Goal: Transaction & Acquisition: Download file/media

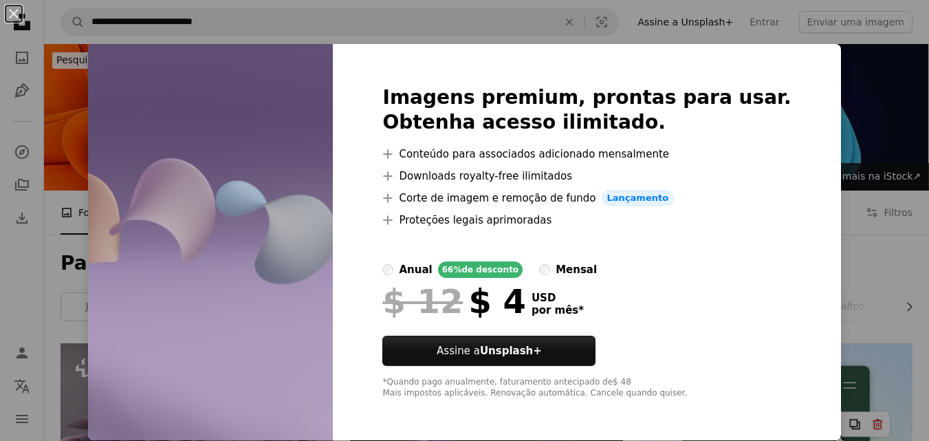
scroll to position [1169, 0]
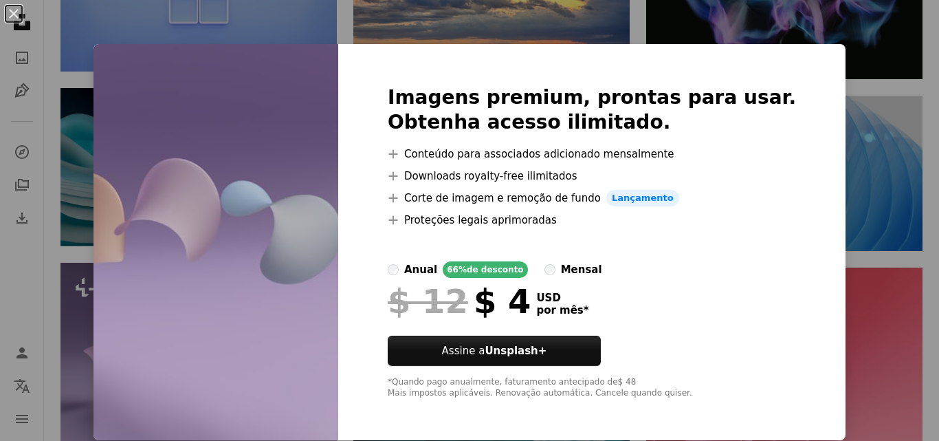
click at [864, 146] on div "An X shape Imagens premium, prontas para usar. Obtenha acesso ilimitado. A plus…" at bounding box center [469, 220] width 939 height 441
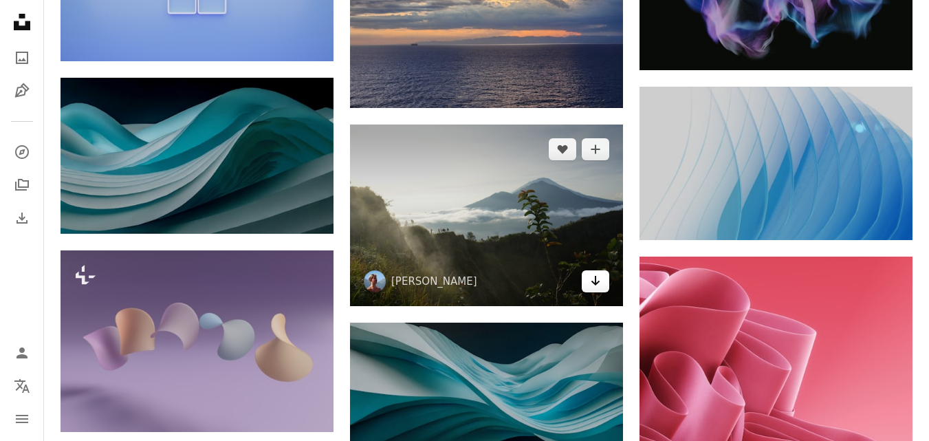
click at [598, 283] on icon "Arrow pointing down" at bounding box center [595, 280] width 11 height 16
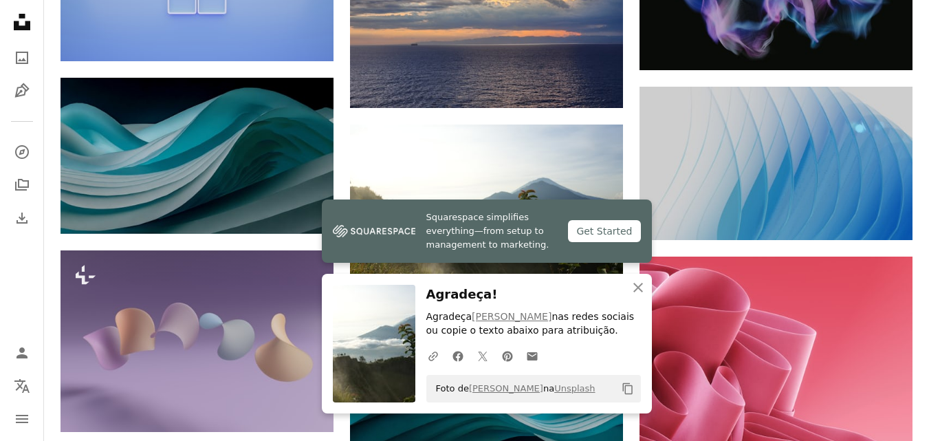
click at [625, 388] on icon "Copiar para a área de transferência" at bounding box center [627, 389] width 10 height 12
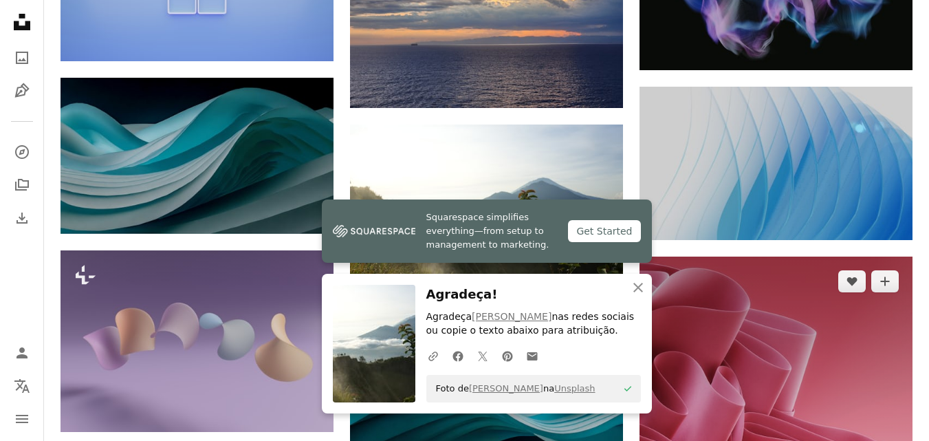
scroll to position [779, 0]
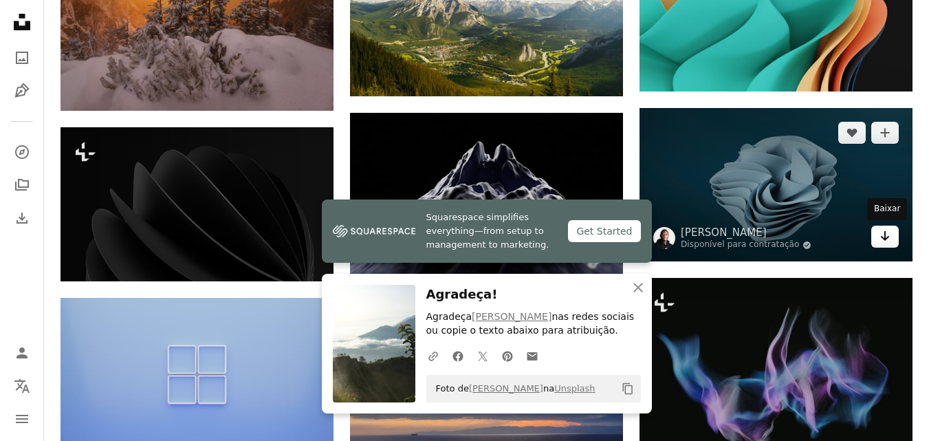
click at [889, 241] on icon "Arrow pointing down" at bounding box center [884, 236] width 11 height 16
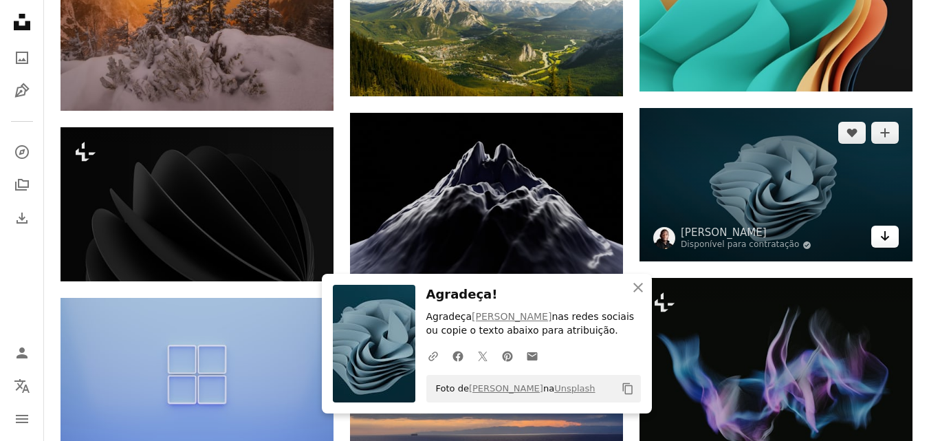
click at [887, 242] on icon "Arrow pointing down" at bounding box center [884, 236] width 11 height 16
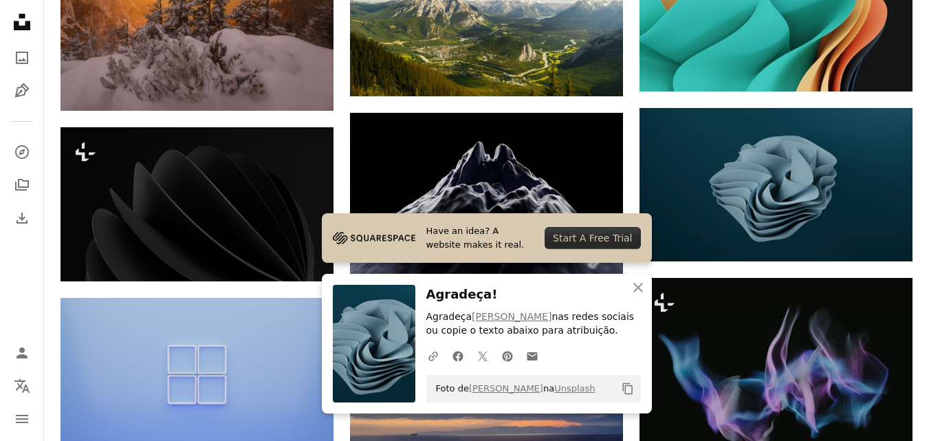
click at [634, 385] on button "Copy content" at bounding box center [627, 388] width 23 height 23
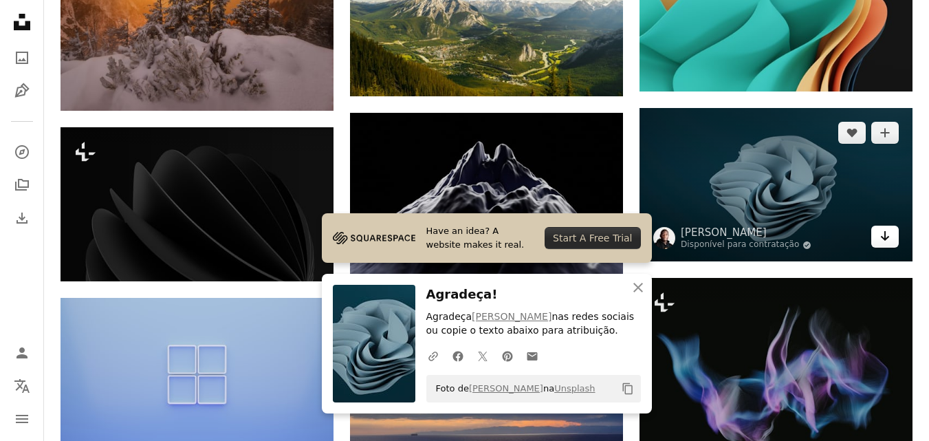
click at [892, 235] on link "Arrow pointing down" at bounding box center [884, 236] width 27 height 22
click at [892, 231] on link "Arrow pointing down" at bounding box center [884, 236] width 27 height 22
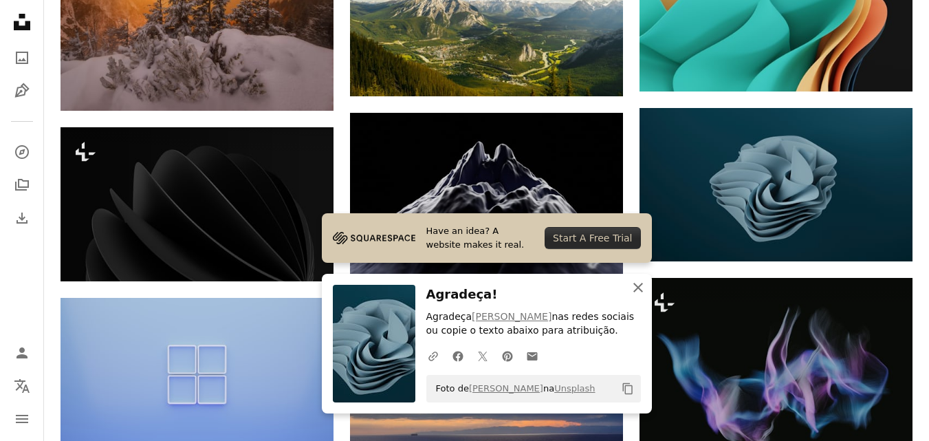
click at [635, 287] on icon "An X shape" at bounding box center [638, 287] width 16 height 16
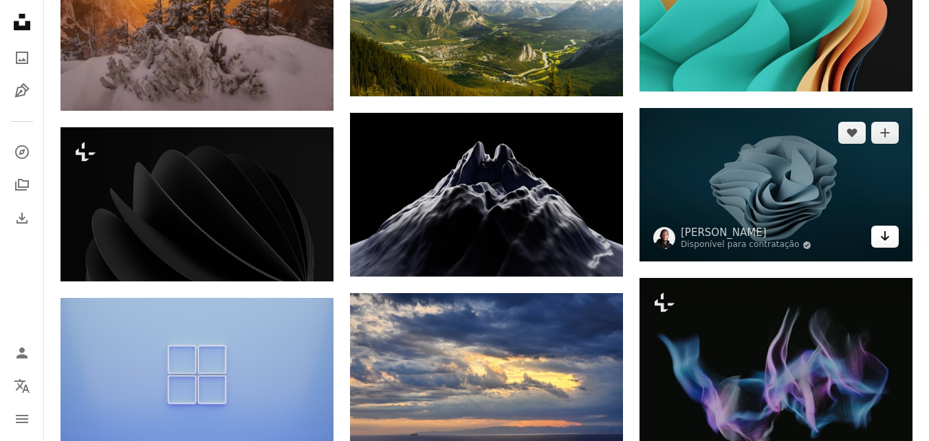
click at [890, 232] on link "Arrow pointing down" at bounding box center [884, 236] width 27 height 22
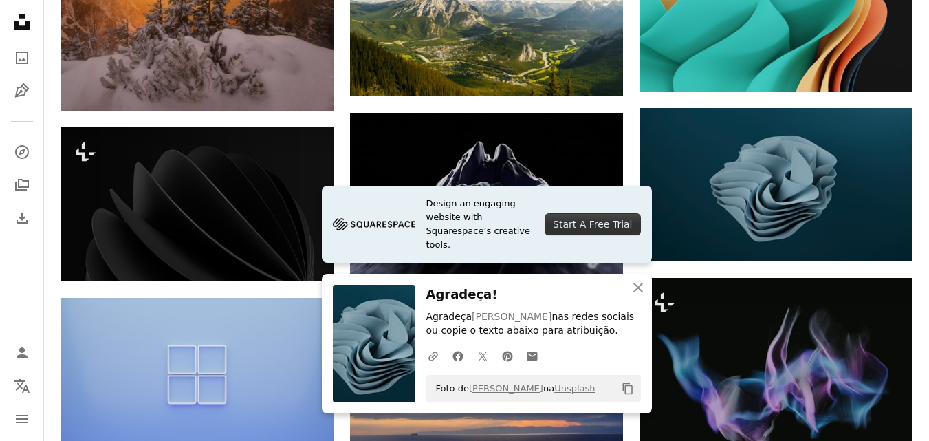
click at [919, 248] on div "Plus sign for Unsplash+ A heart A plus sign [PERSON_NAME] Para Unsplash+ A lock…" at bounding box center [486, 347] width 885 height 1567
click at [638, 287] on icon "button" at bounding box center [638, 288] width 10 height 10
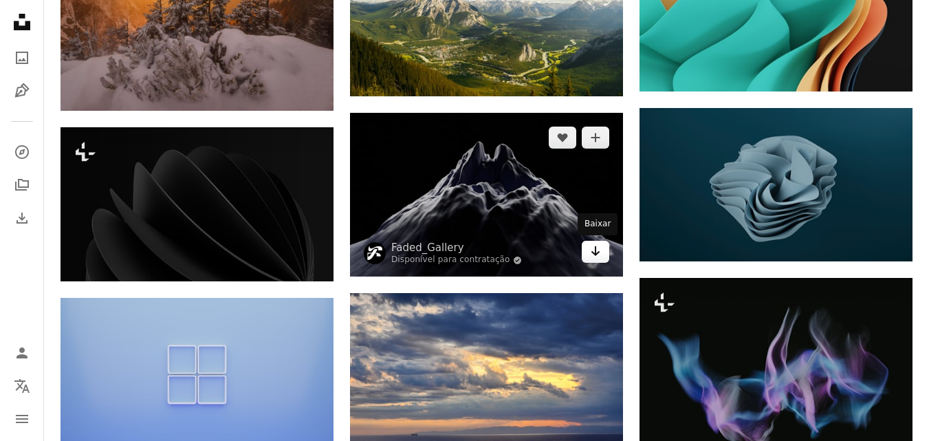
click at [595, 251] on icon "Baixar" at bounding box center [595, 251] width 9 height 10
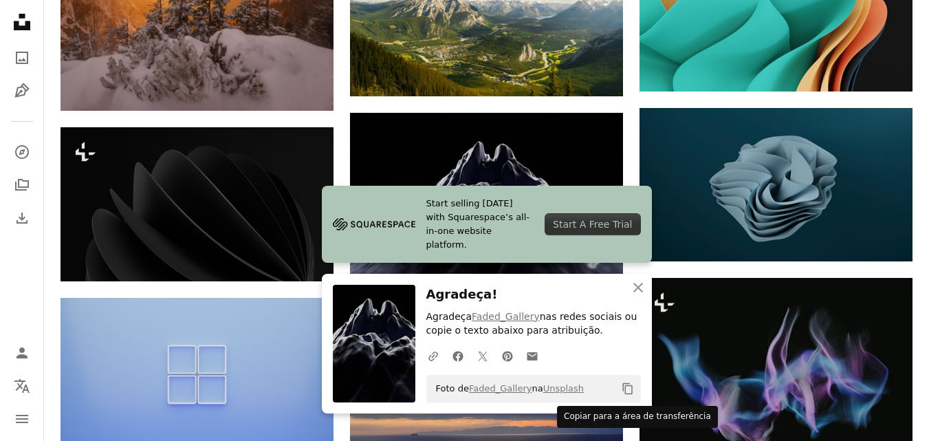
click at [626, 390] on icon "Copy content" at bounding box center [627, 388] width 12 height 12
click at [638, 285] on icon "An X shape" at bounding box center [638, 287] width 16 height 16
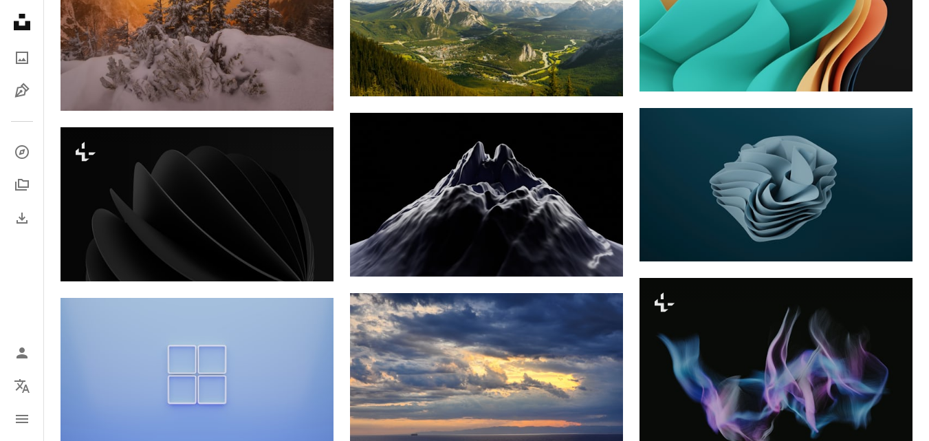
click at [925, 216] on div "Plus sign for Unsplash+ A heart A plus sign [PERSON_NAME] Para Unsplash+ A lock…" at bounding box center [486, 347] width 885 height 1567
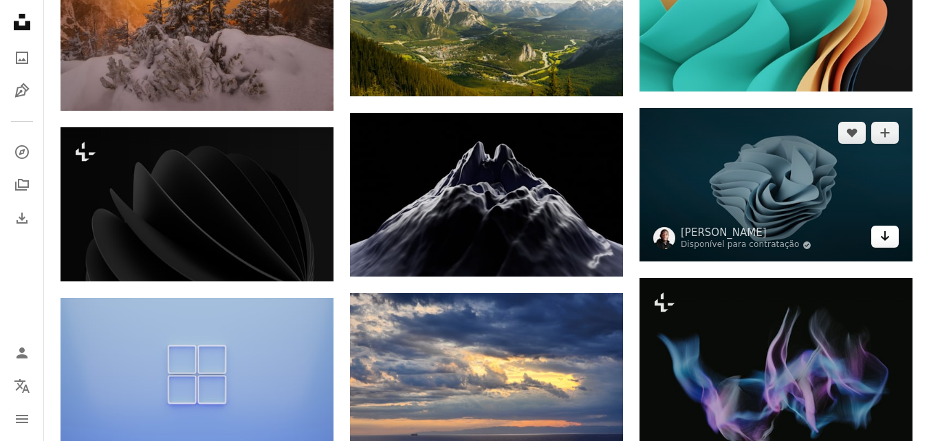
click at [887, 236] on icon "Arrow pointing down" at bounding box center [884, 236] width 11 height 16
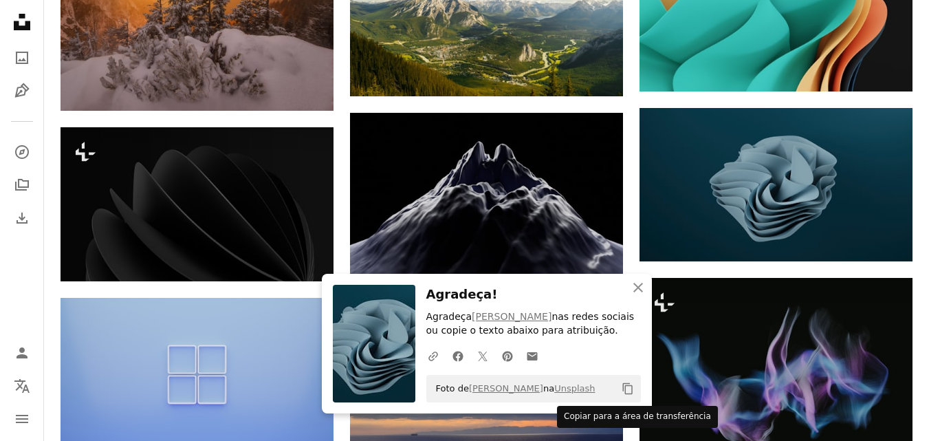
click at [624, 388] on icon "Copiar para a área de transferência" at bounding box center [627, 389] width 10 height 12
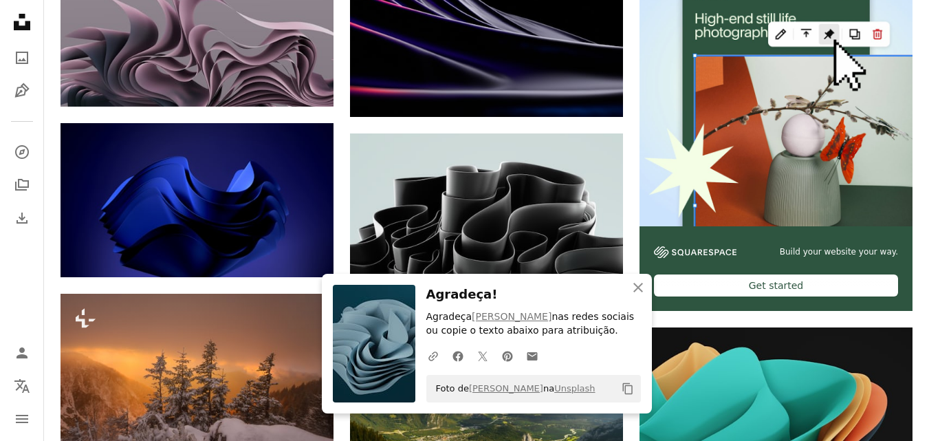
scroll to position [623, 0]
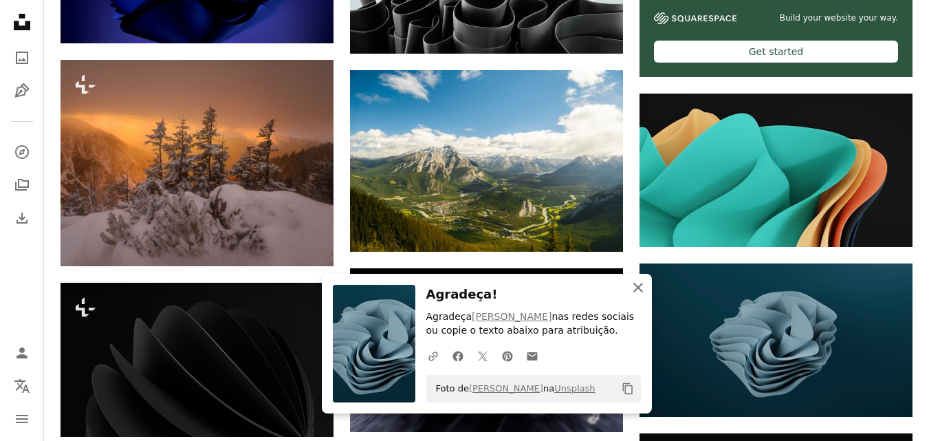
click at [640, 286] on icon "An X shape" at bounding box center [638, 287] width 16 height 16
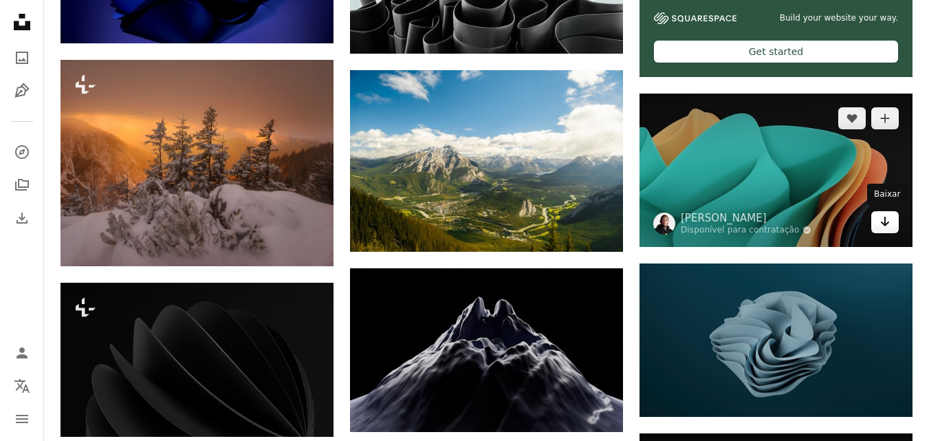
click at [885, 225] on icon "Baixar" at bounding box center [885, 222] width 9 height 10
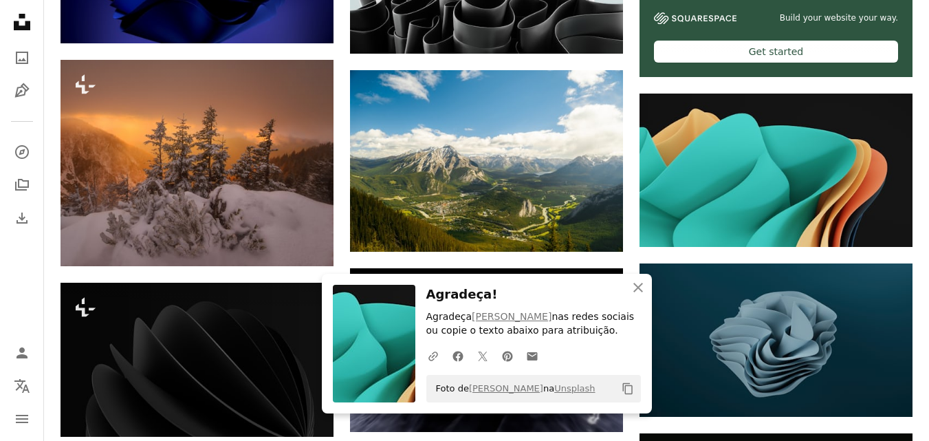
click at [624, 385] on icon "Copy content" at bounding box center [627, 388] width 12 height 12
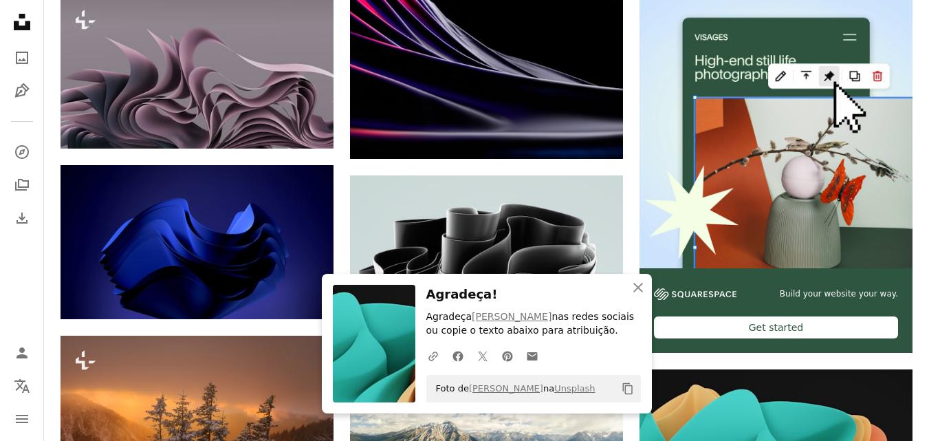
scroll to position [452, 0]
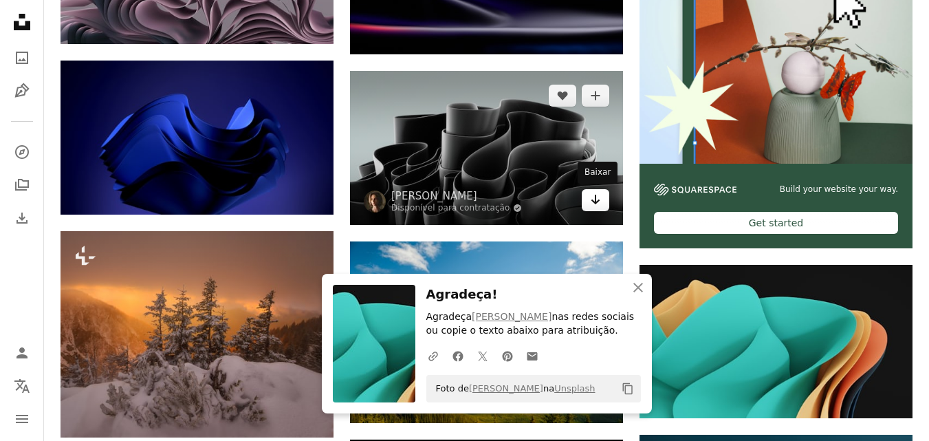
click at [593, 201] on icon "Baixar" at bounding box center [595, 200] width 9 height 10
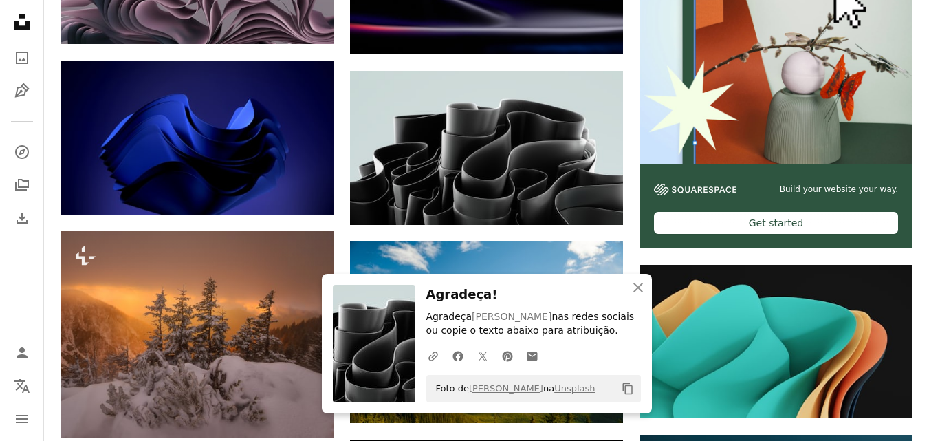
click at [625, 386] on icon "Copiar para a área de transferência" at bounding box center [627, 389] width 10 height 12
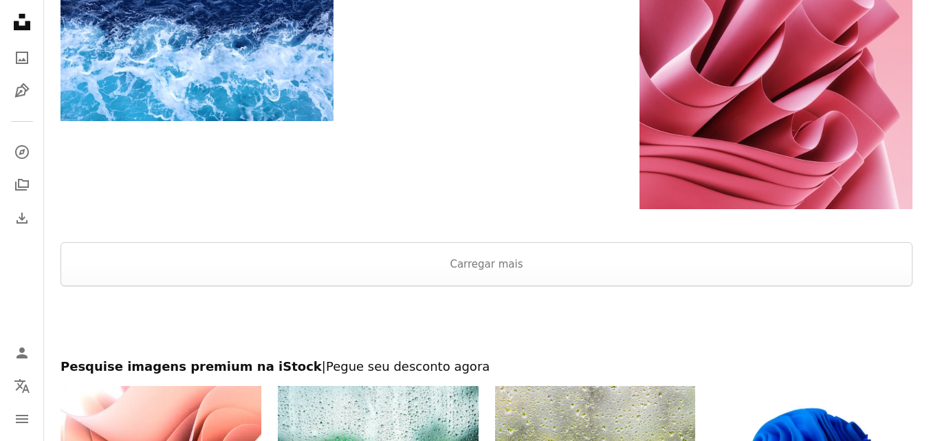
scroll to position [1705, 0]
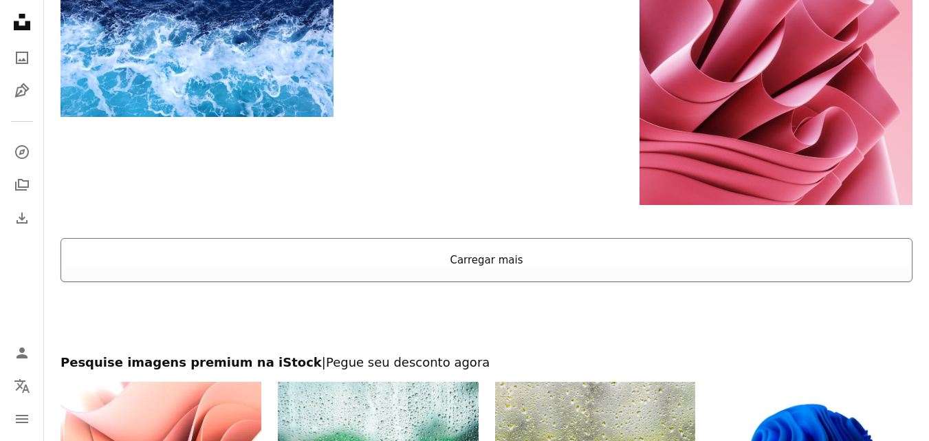
click at [596, 249] on button "Carregar mais" at bounding box center [486, 260] width 852 height 44
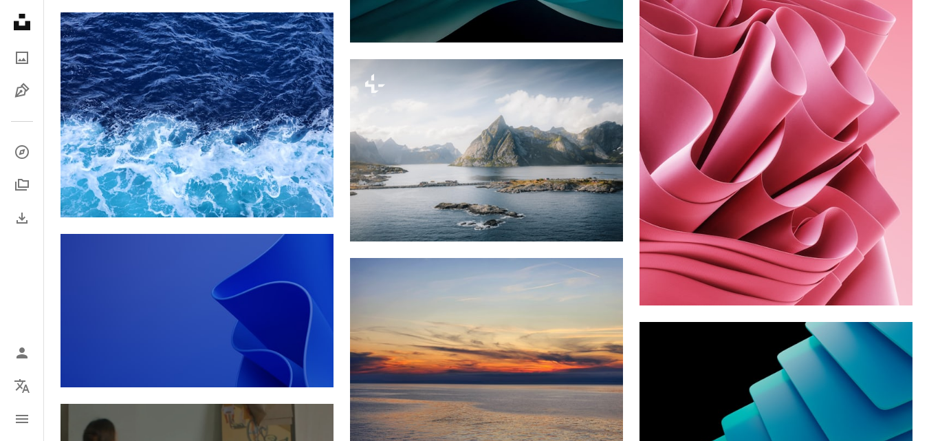
scroll to position [1574, 0]
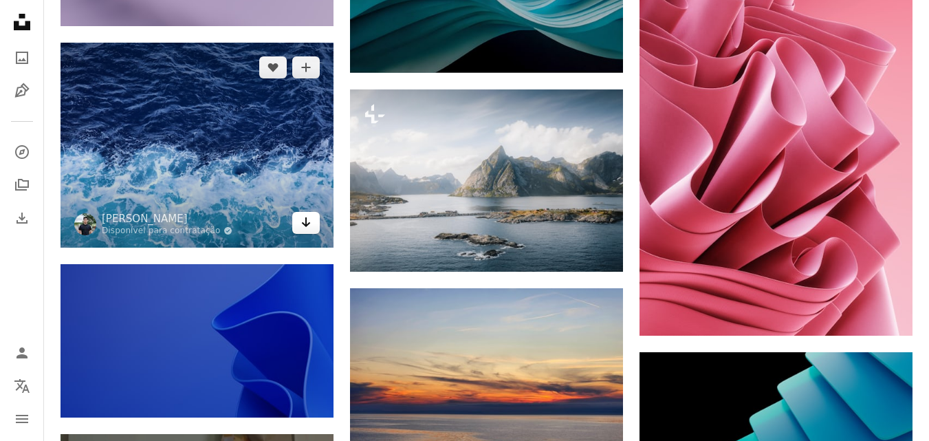
click at [306, 223] on icon "Baixar" at bounding box center [306, 222] width 9 height 10
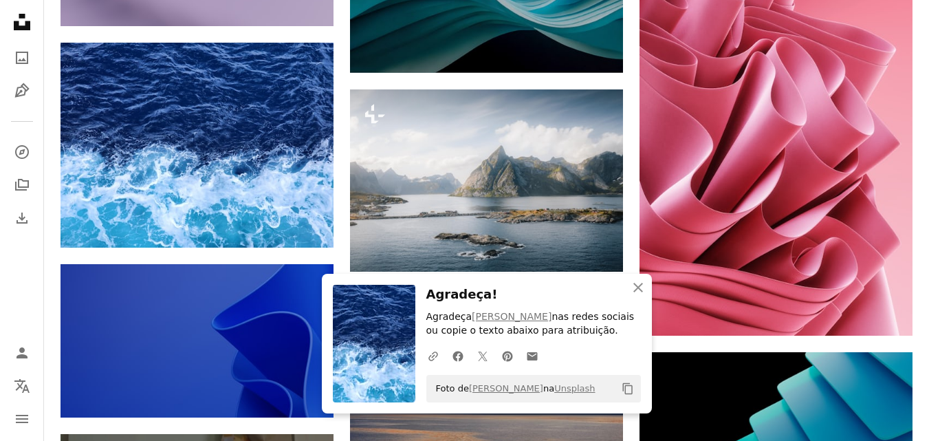
click at [627, 387] on icon "Copy content" at bounding box center [627, 388] width 12 height 12
click at [640, 285] on icon "button" at bounding box center [638, 288] width 10 height 10
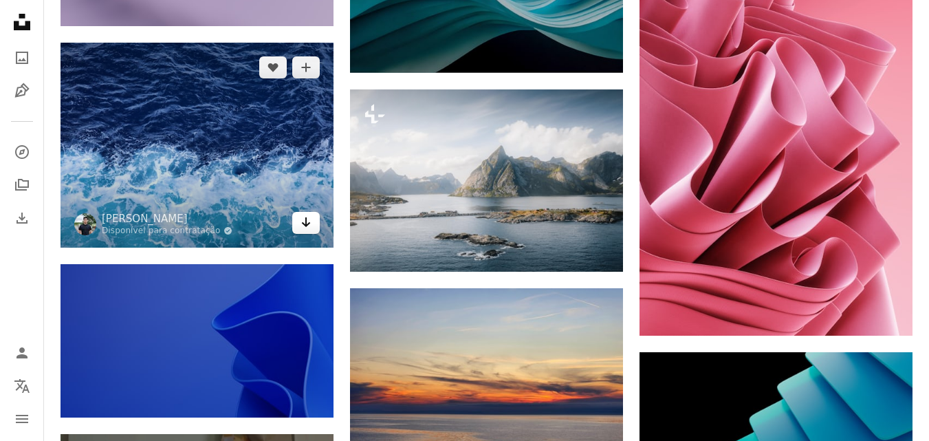
click at [305, 217] on icon "Arrow pointing down" at bounding box center [305, 222] width 11 height 16
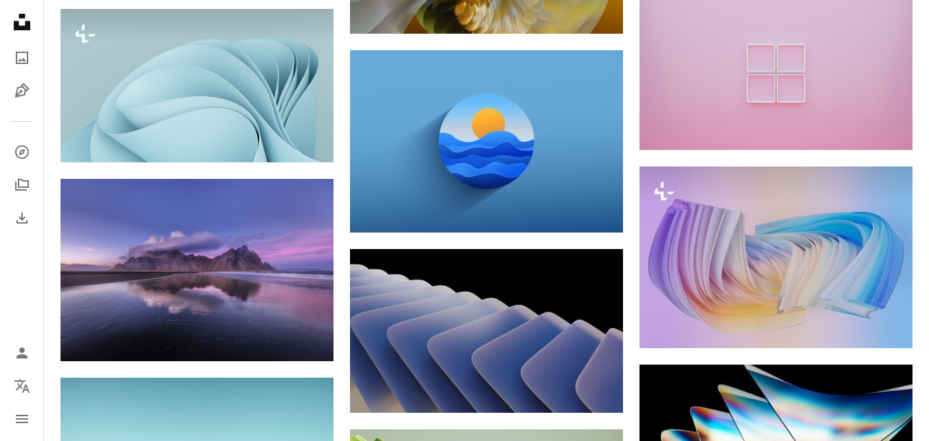
scroll to position [3081, 0]
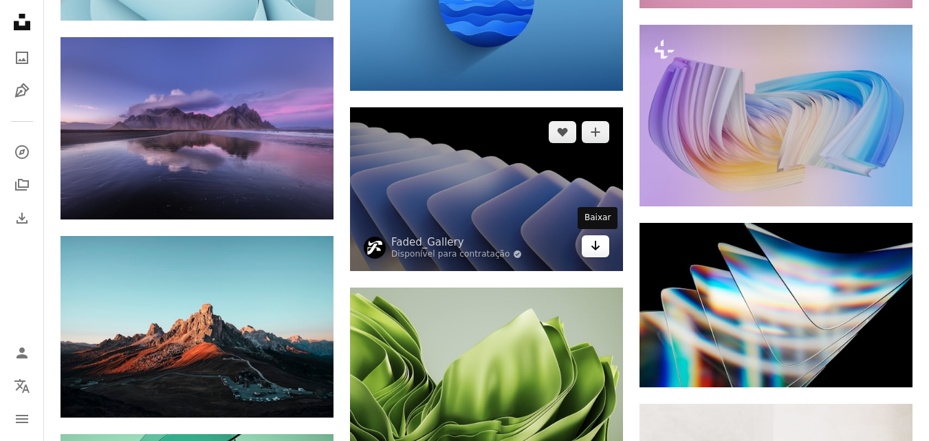
click at [593, 242] on icon "Arrow pointing down" at bounding box center [595, 245] width 11 height 16
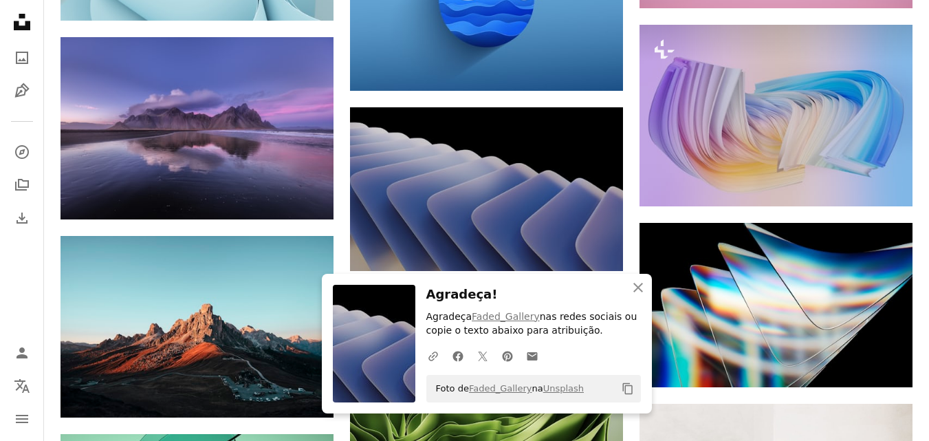
click at [628, 386] on icon "Copiar para a área de transferência" at bounding box center [627, 389] width 10 height 12
click at [639, 286] on icon "button" at bounding box center [638, 288] width 10 height 10
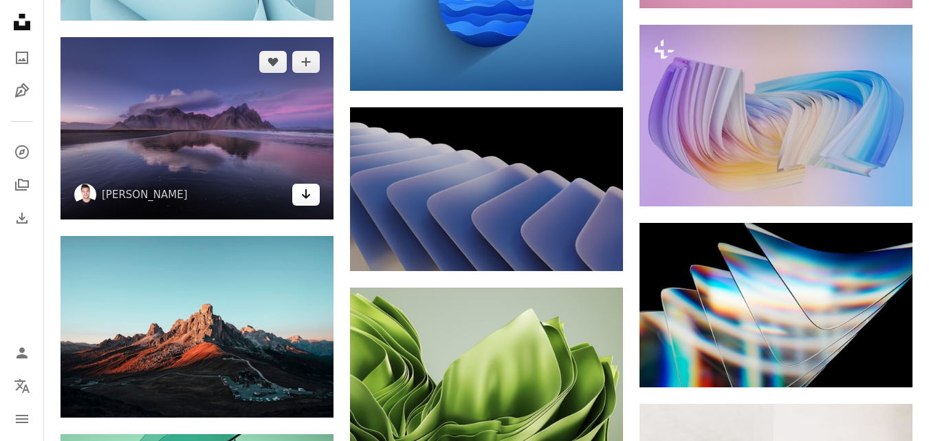
click at [304, 195] on icon "Arrow pointing down" at bounding box center [305, 194] width 11 height 16
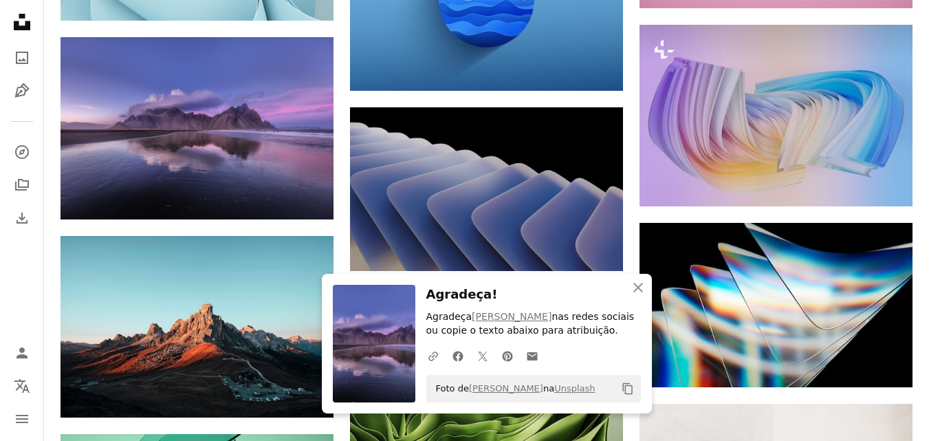
click at [626, 383] on icon "Copiar para a área de transferência" at bounding box center [627, 389] width 10 height 12
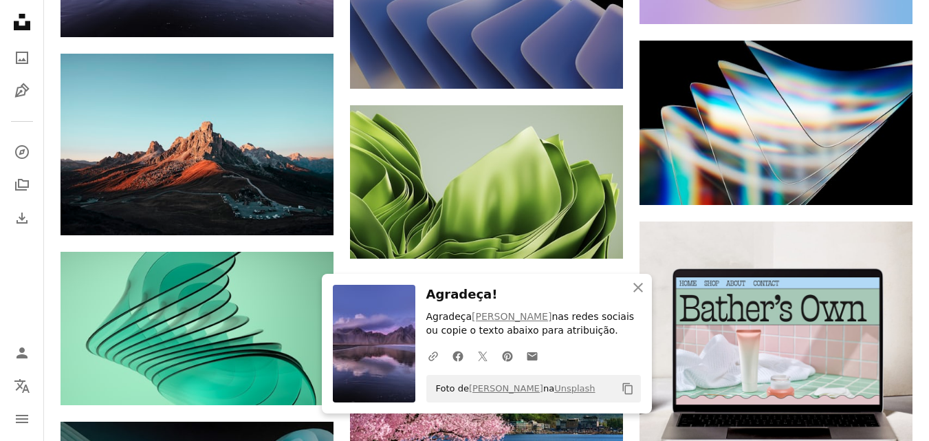
scroll to position [3253, 0]
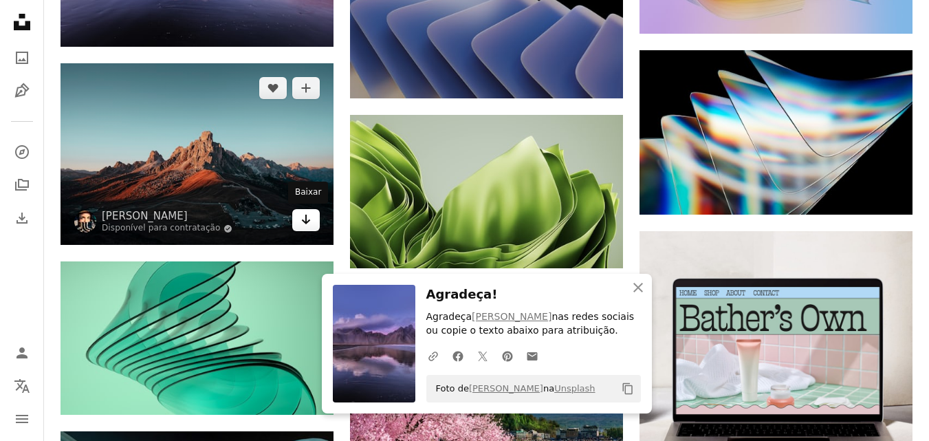
click at [310, 219] on icon "Arrow pointing down" at bounding box center [305, 219] width 11 height 16
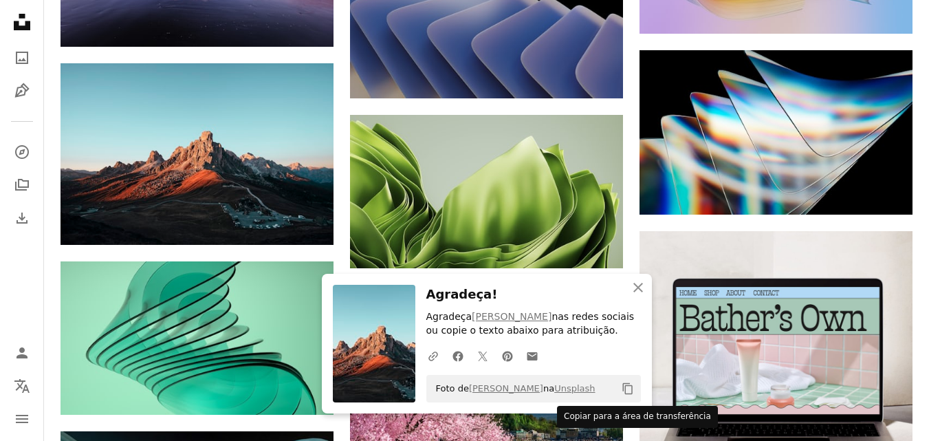
click at [627, 387] on icon "Copy content" at bounding box center [627, 388] width 12 height 12
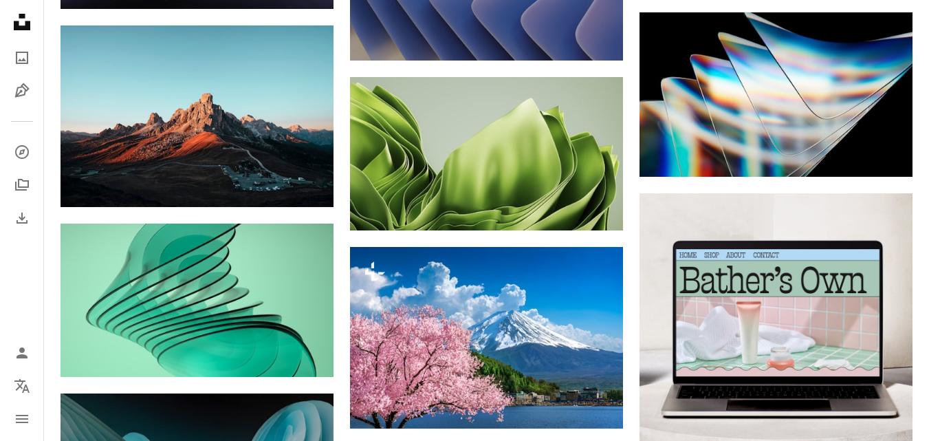
scroll to position [3304, 0]
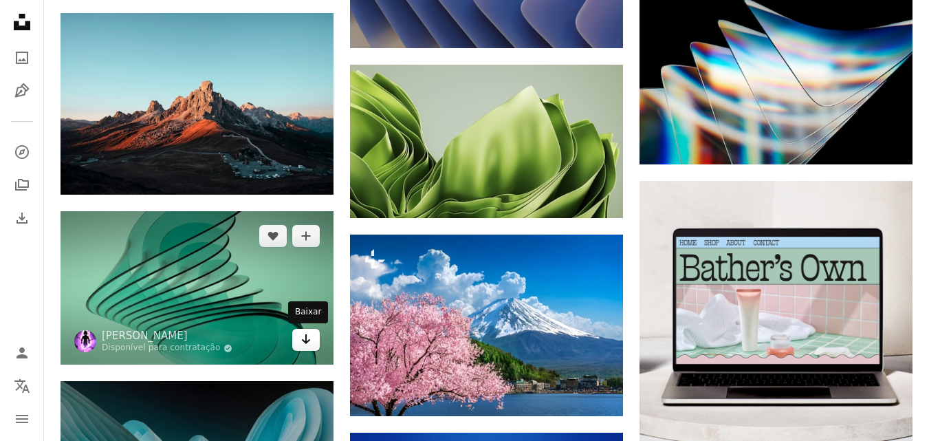
click at [302, 340] on icon "Arrow pointing down" at bounding box center [305, 339] width 11 height 16
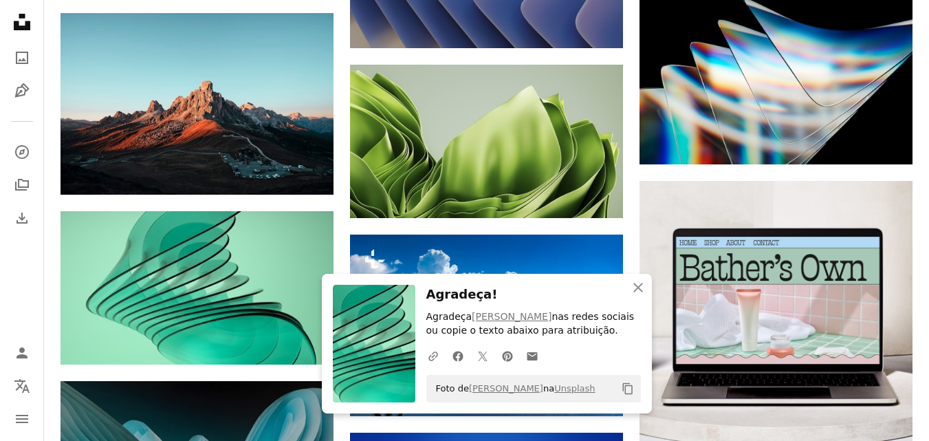
click at [626, 388] on icon "Copy content" at bounding box center [627, 388] width 12 height 12
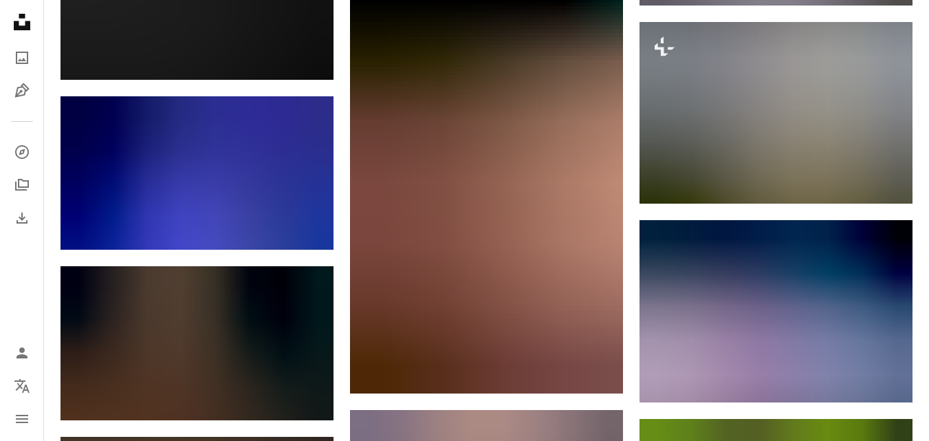
scroll to position [4777, 0]
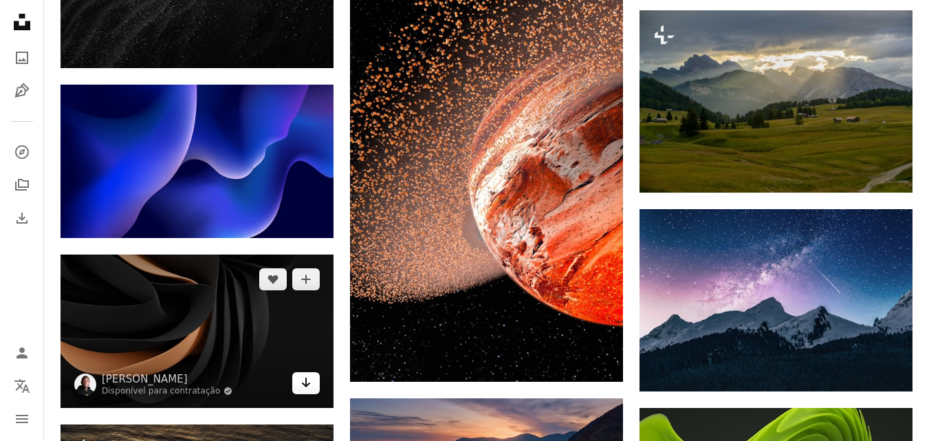
click at [311, 381] on icon "Arrow pointing down" at bounding box center [305, 382] width 11 height 16
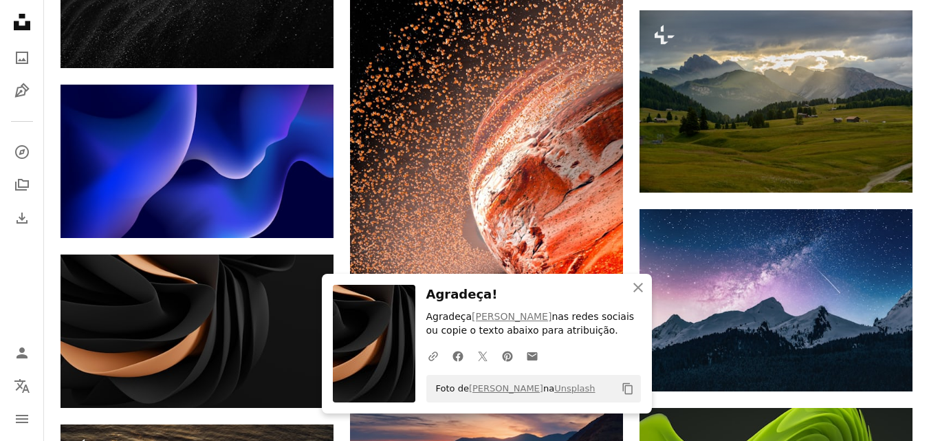
click at [628, 386] on icon "Copiar para a área de transferência" at bounding box center [627, 389] width 10 height 12
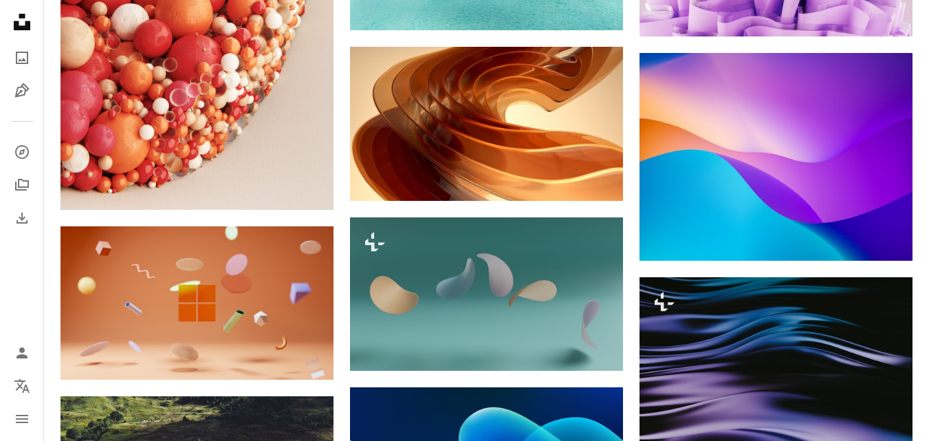
scroll to position [6275, 0]
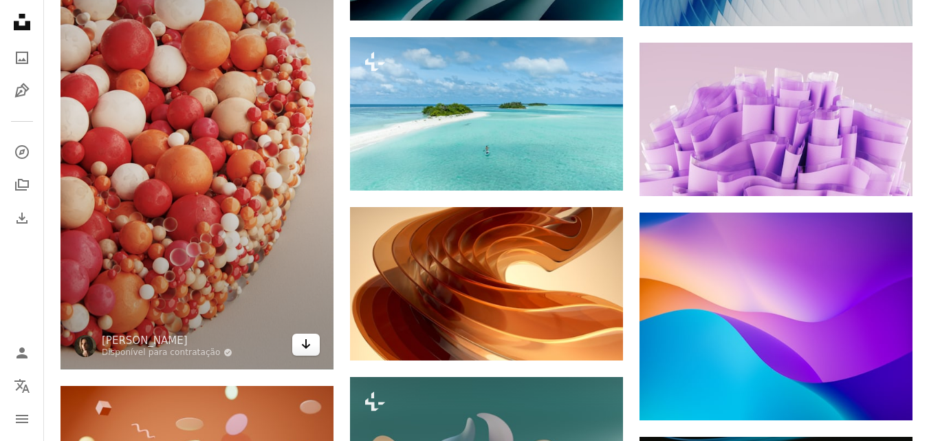
click at [303, 343] on icon "Arrow pointing down" at bounding box center [305, 343] width 11 height 16
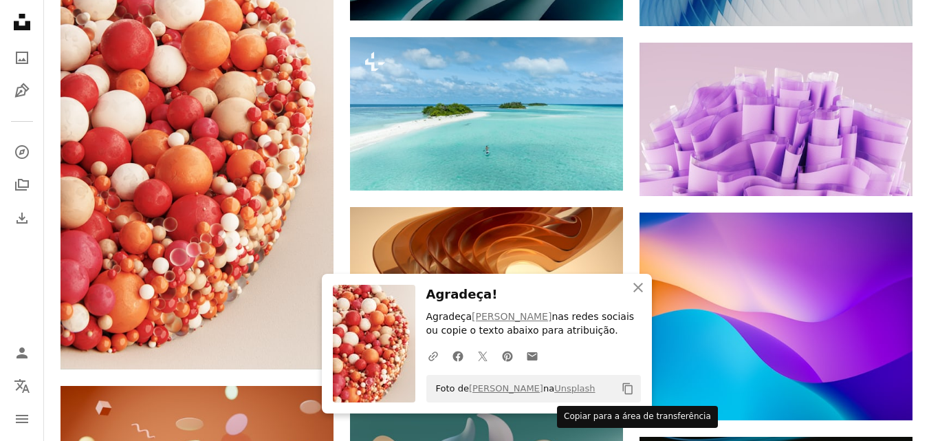
click at [628, 389] on icon "Copy content" at bounding box center [627, 388] width 12 height 12
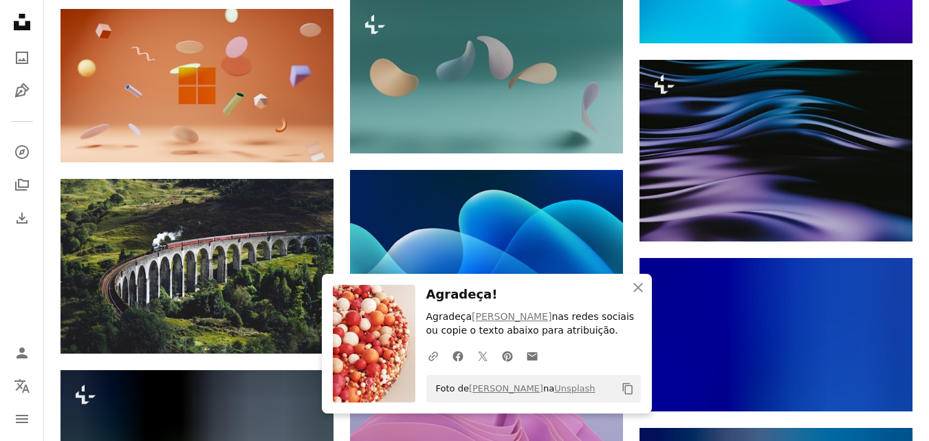
scroll to position [6796, 0]
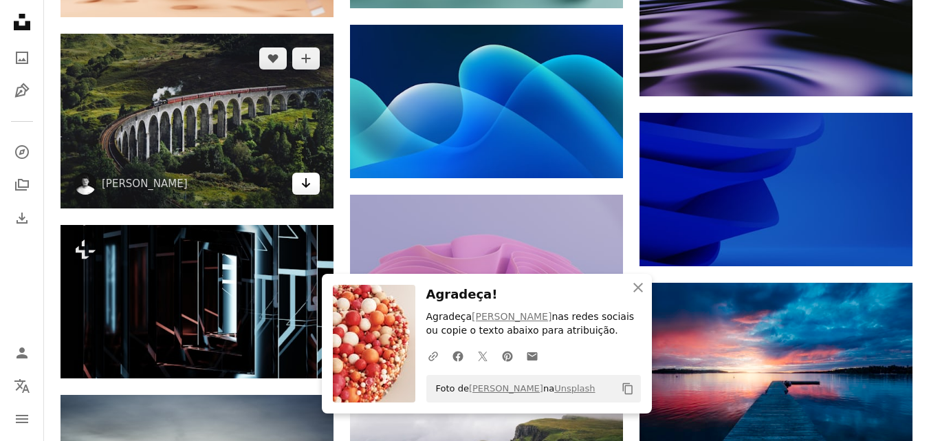
click at [309, 183] on icon "Arrow pointing down" at bounding box center [305, 183] width 11 height 16
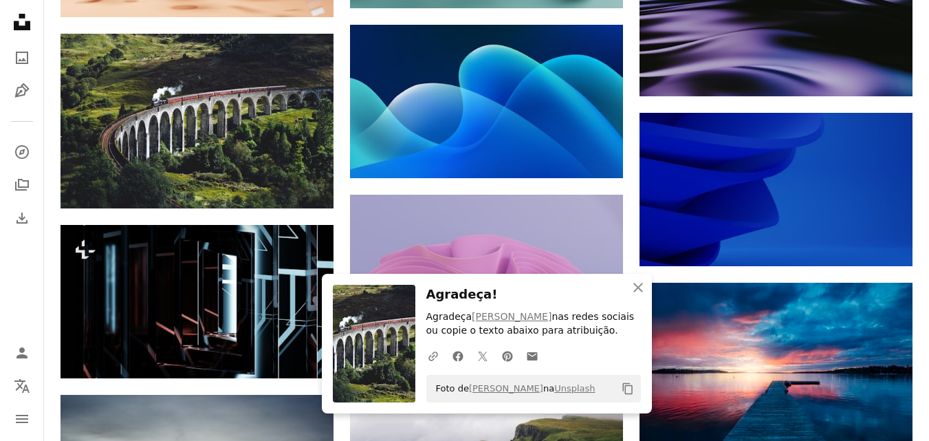
click at [627, 393] on icon "Copy content" at bounding box center [627, 388] width 12 height 12
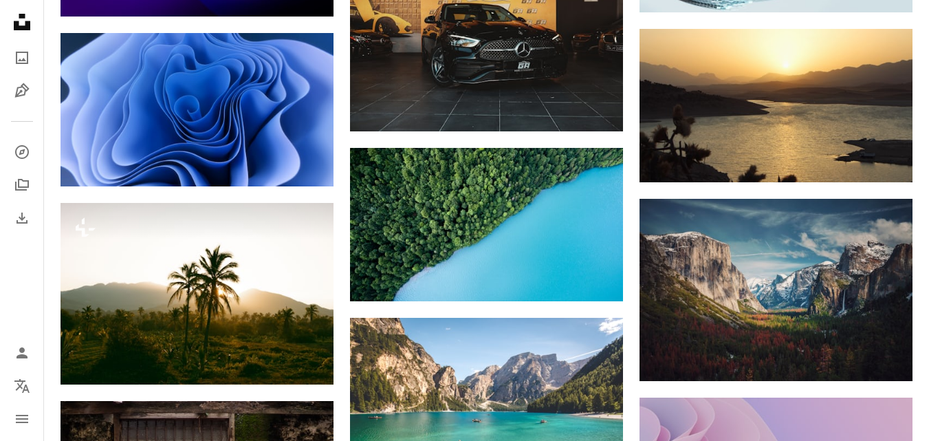
scroll to position [8578, 0]
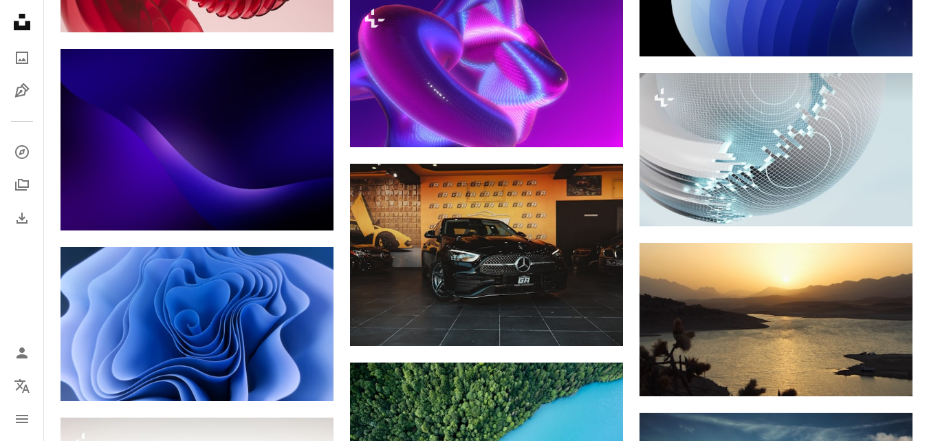
scroll to position [8900, 0]
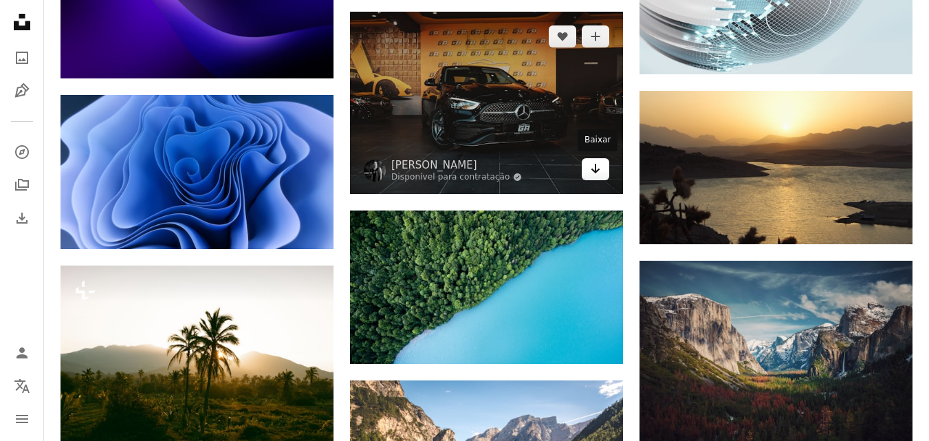
click at [593, 168] on icon "Arrow pointing down" at bounding box center [595, 168] width 11 height 16
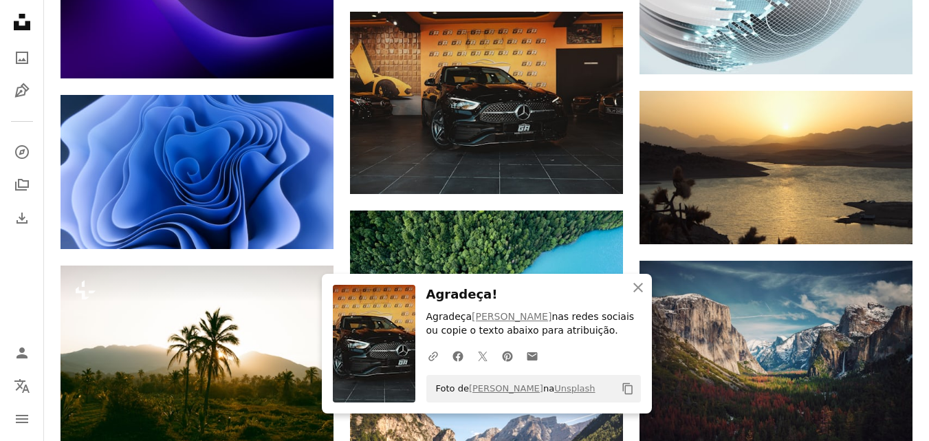
click at [623, 386] on icon "Copy content" at bounding box center [627, 388] width 12 height 12
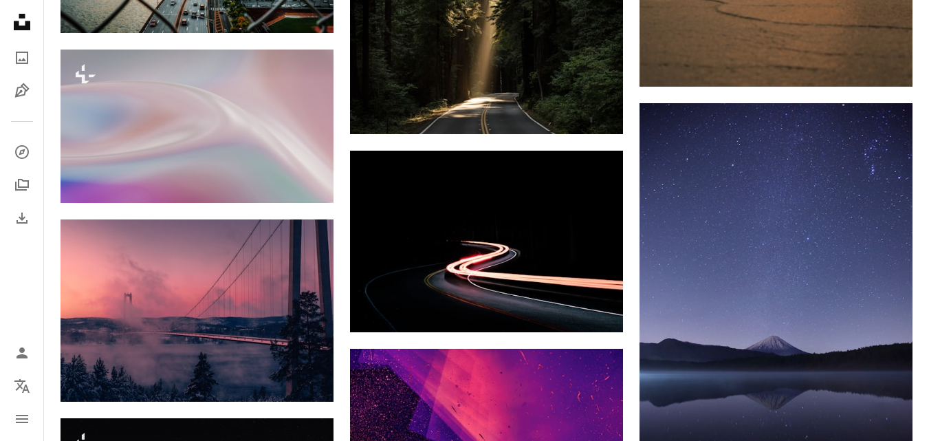
scroll to position [9817, 0]
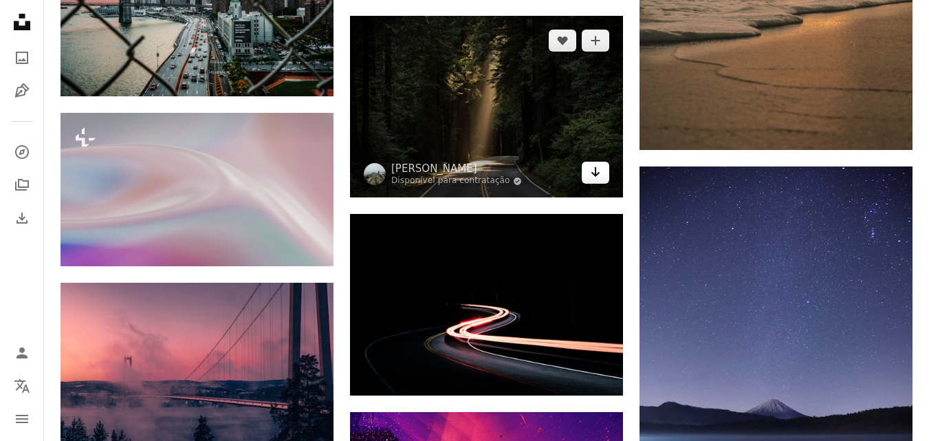
click at [595, 173] on icon "Baixar" at bounding box center [595, 172] width 9 height 10
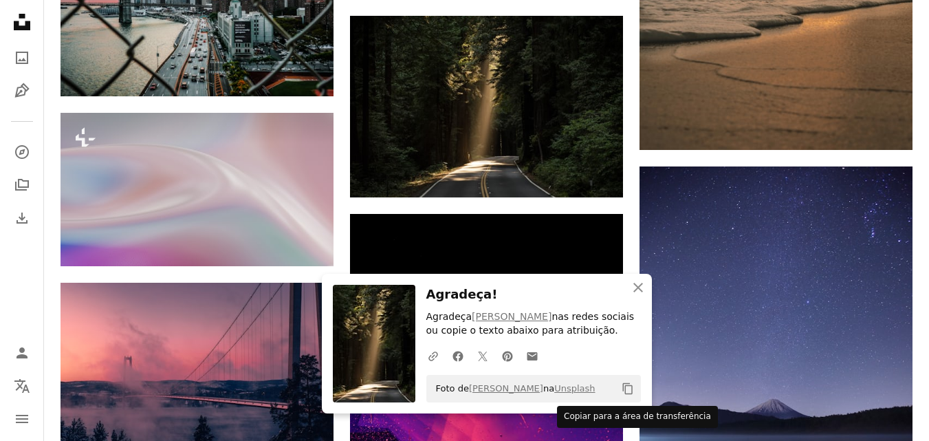
click at [633, 380] on button "Copy content" at bounding box center [627, 388] width 23 height 23
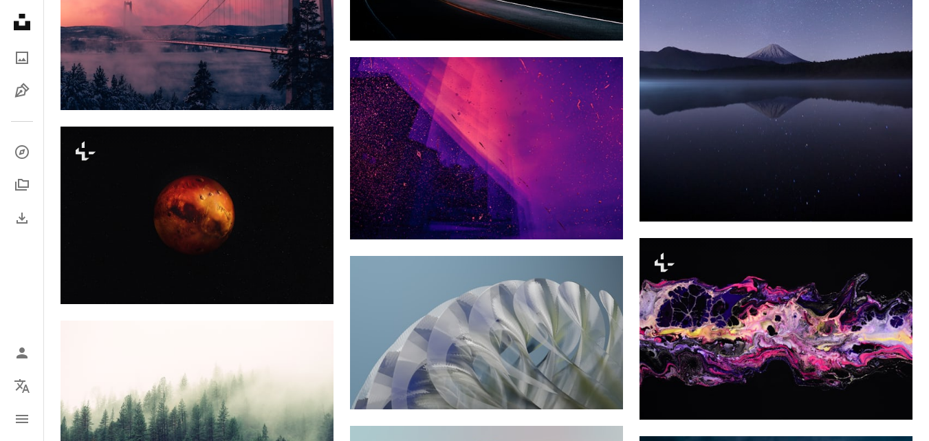
scroll to position [9896, 0]
